Goal: Find specific page/section: Find specific page/section

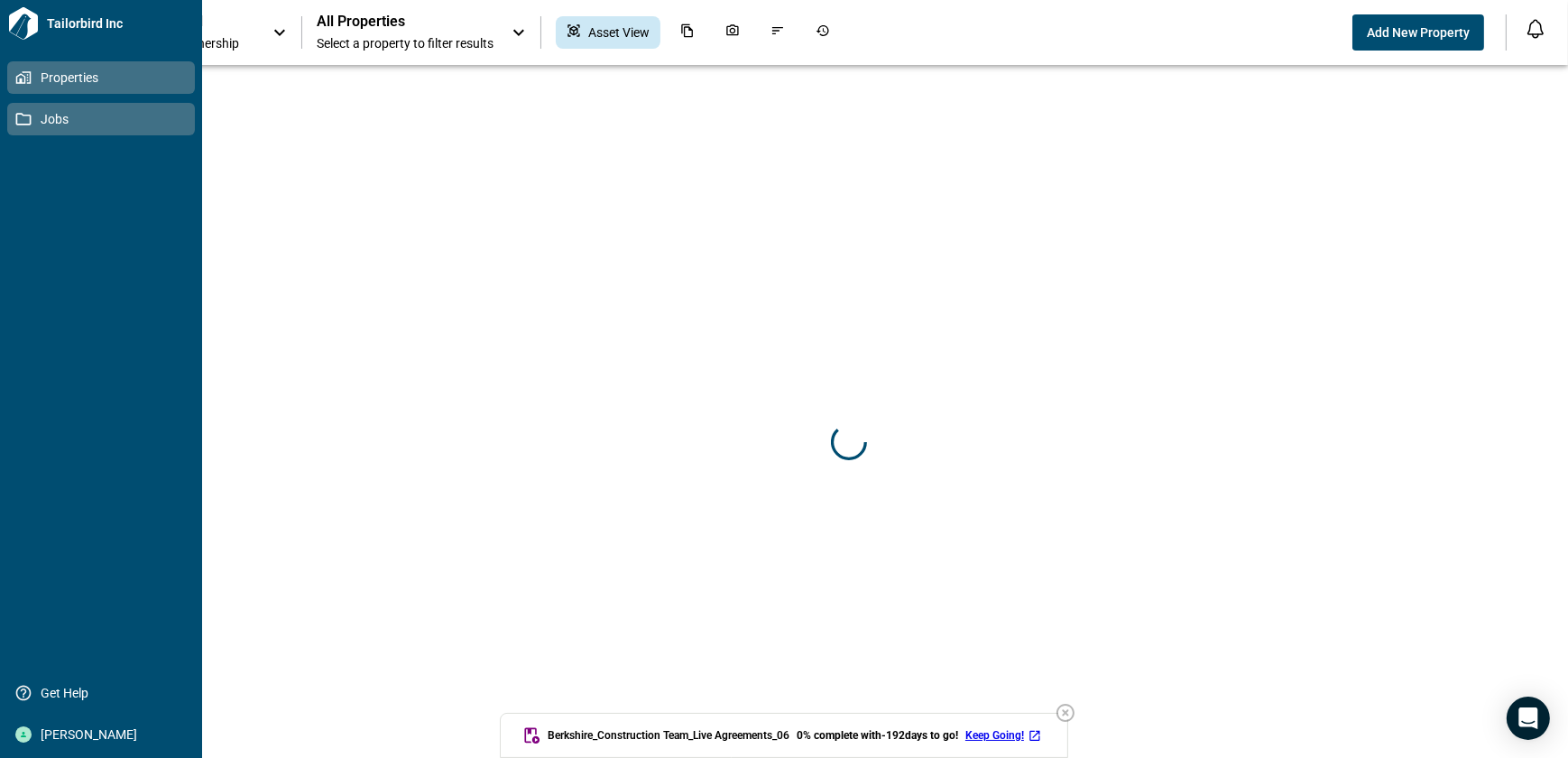
click at [26, 120] on icon at bounding box center [24, 119] width 16 height 16
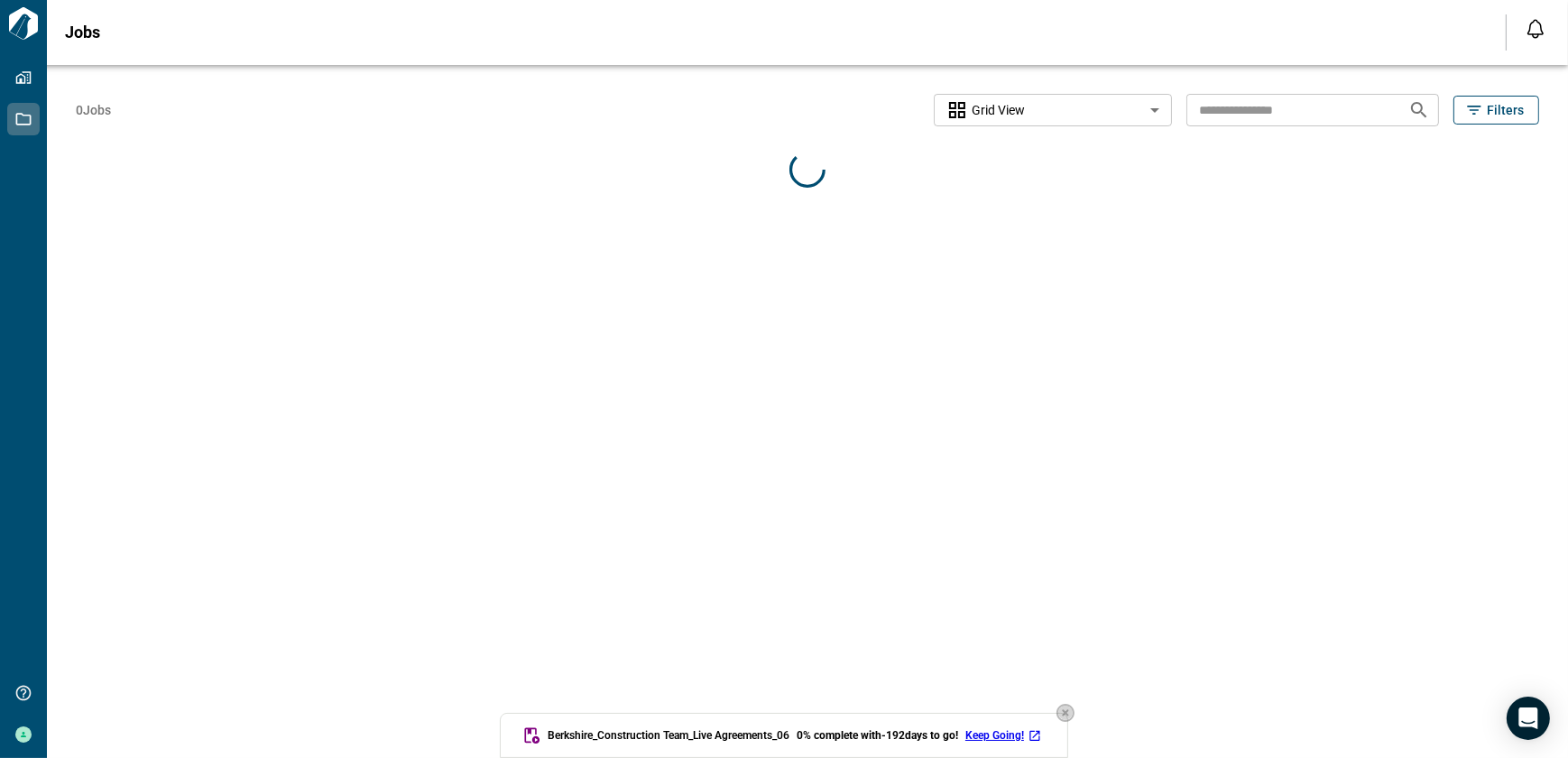
click at [1067, 713] on icon "button" at bounding box center [1066, 714] width 22 height 22
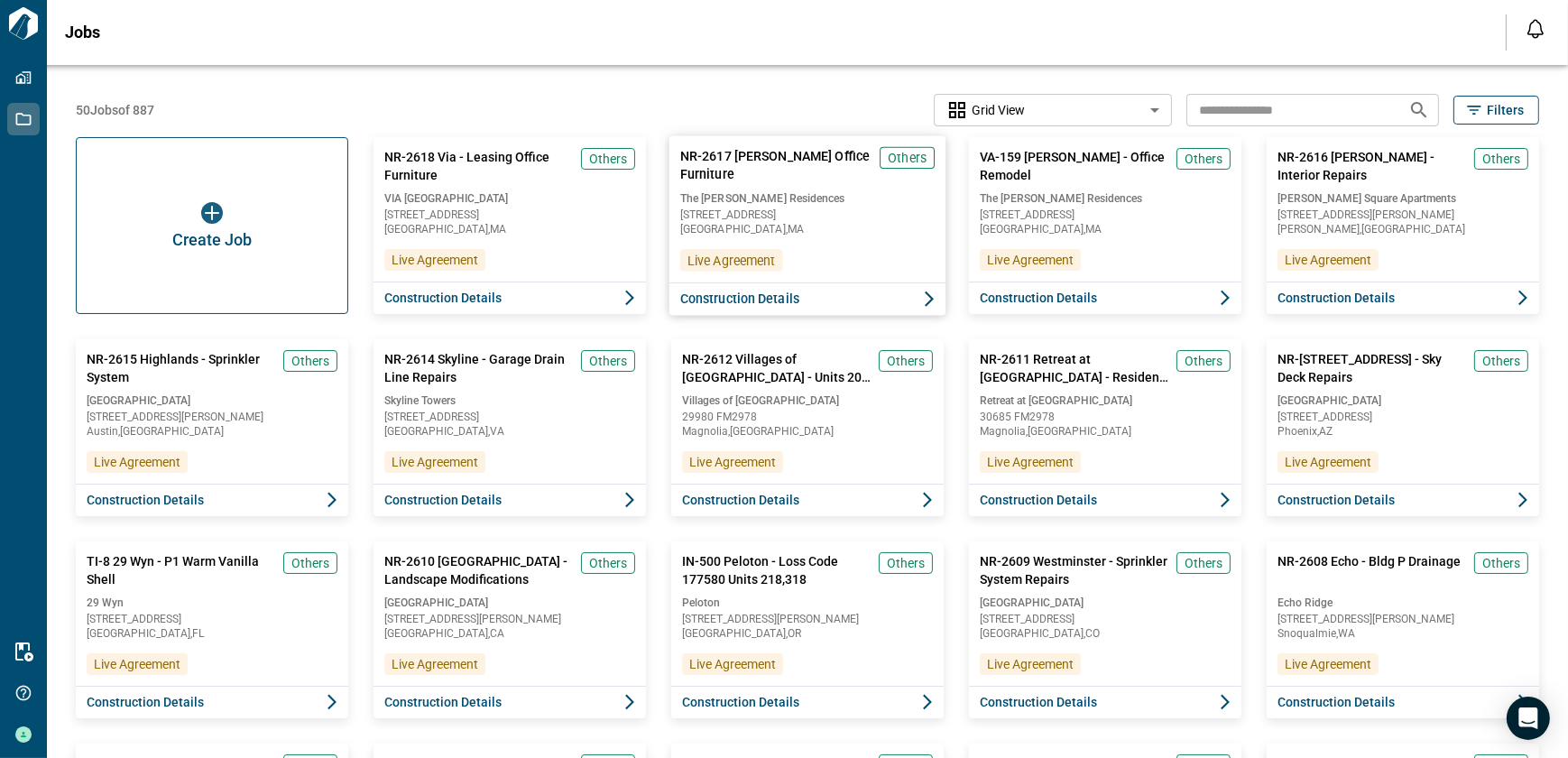
click at [721, 207] on div "The [PERSON_NAME] Residences [STREET_ADDRESS]" at bounding box center [808, 212] width 255 height 44
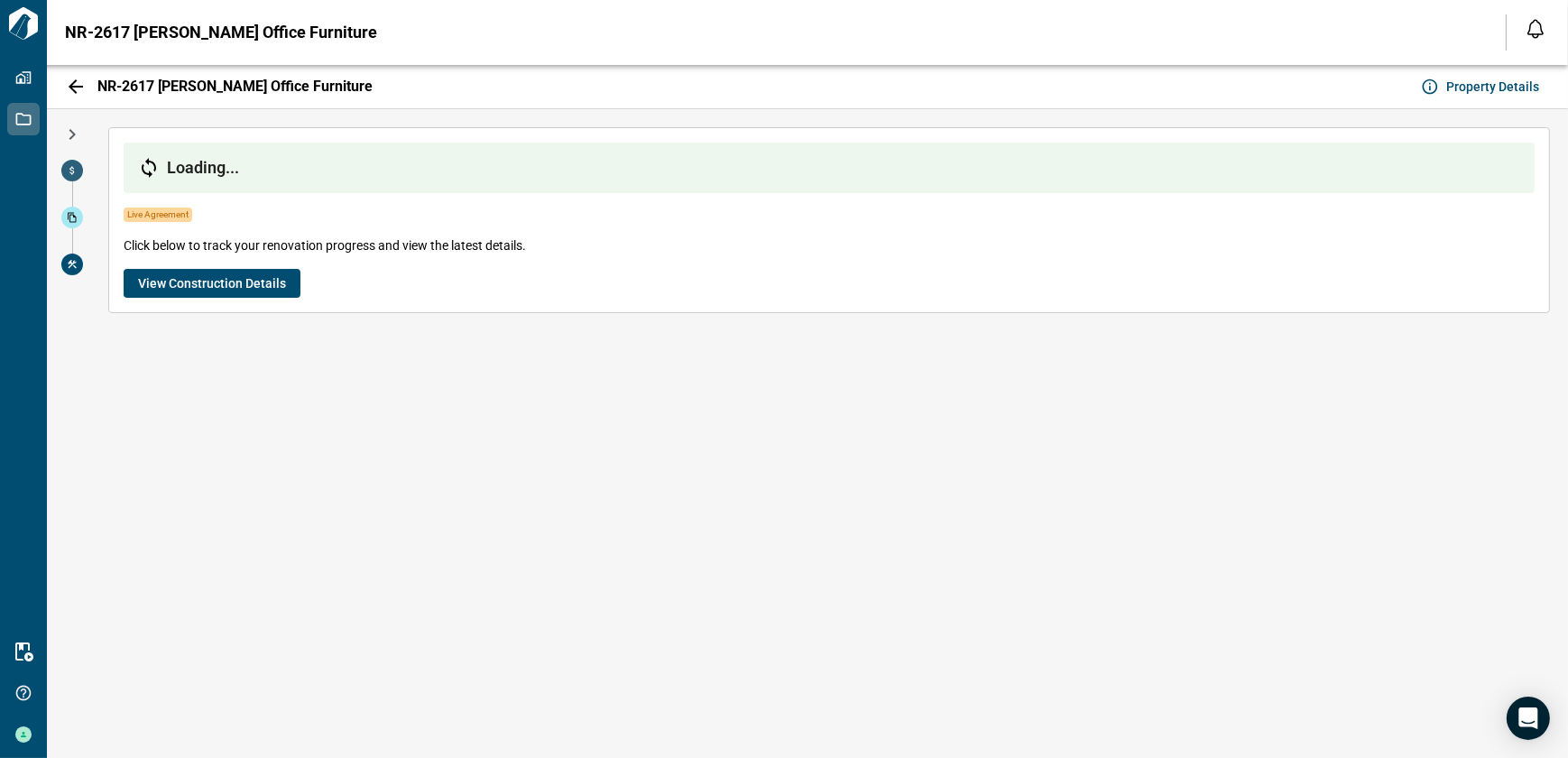
click at [79, 170] on span at bounding box center [72, 171] width 22 height 22
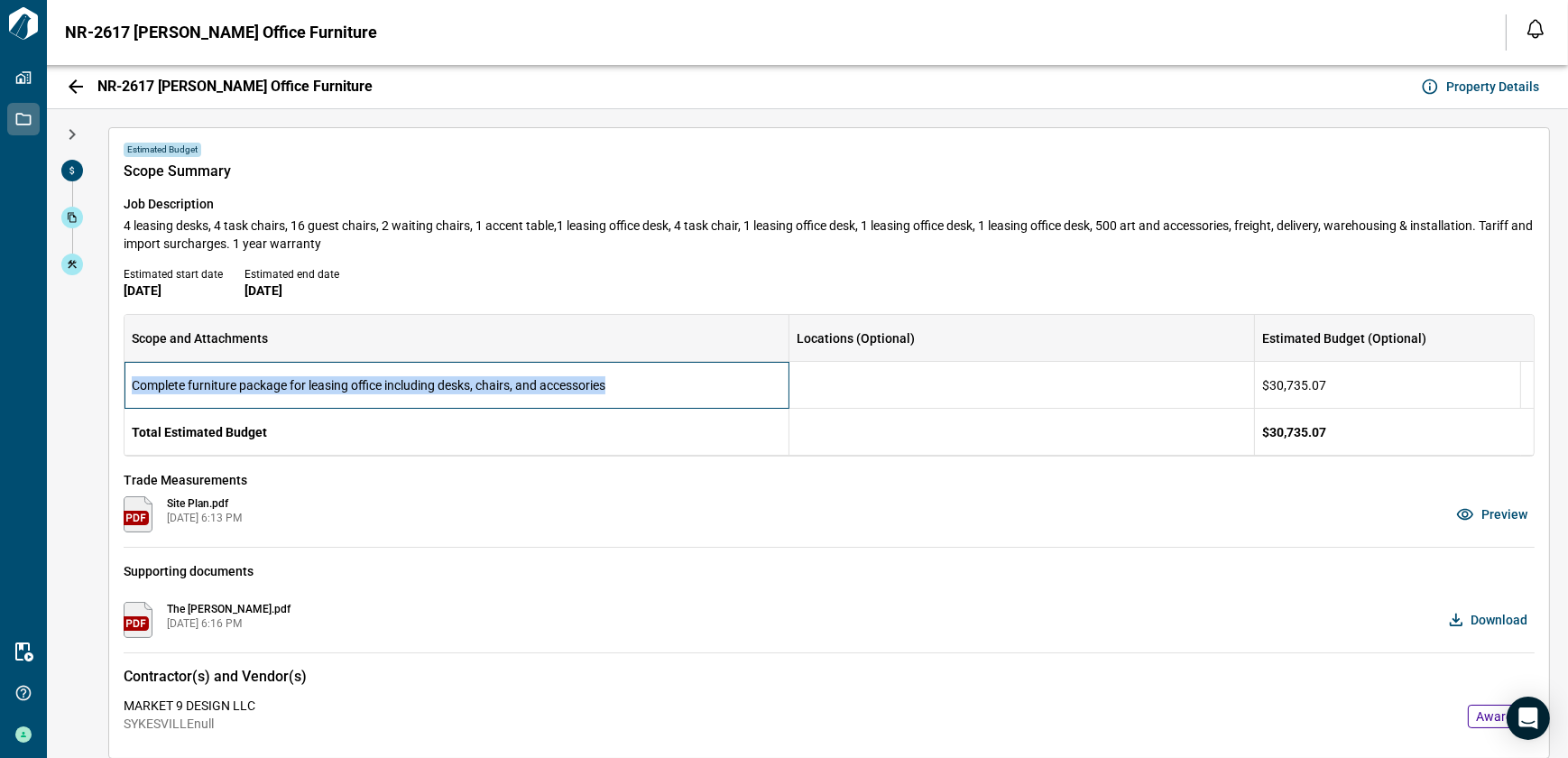
drag, startPoint x: 131, startPoint y: 384, endPoint x: 613, endPoint y: 395, distance: 482.1
click at [613, 395] on div "Complete furniture package for leasing office including desks, chairs, and acce…" at bounding box center [456, 384] width 665 height 46
copy span "Complete furniture package for leasing office including desks, chairs, and acce…"
